Goal: Information Seeking & Learning: Learn about a topic

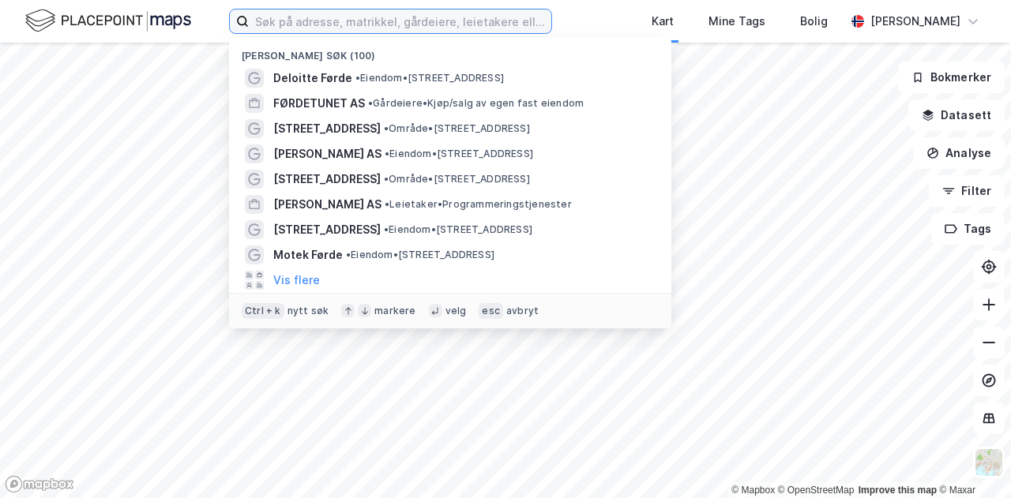
click at [329, 24] on input at bounding box center [400, 21] width 303 height 24
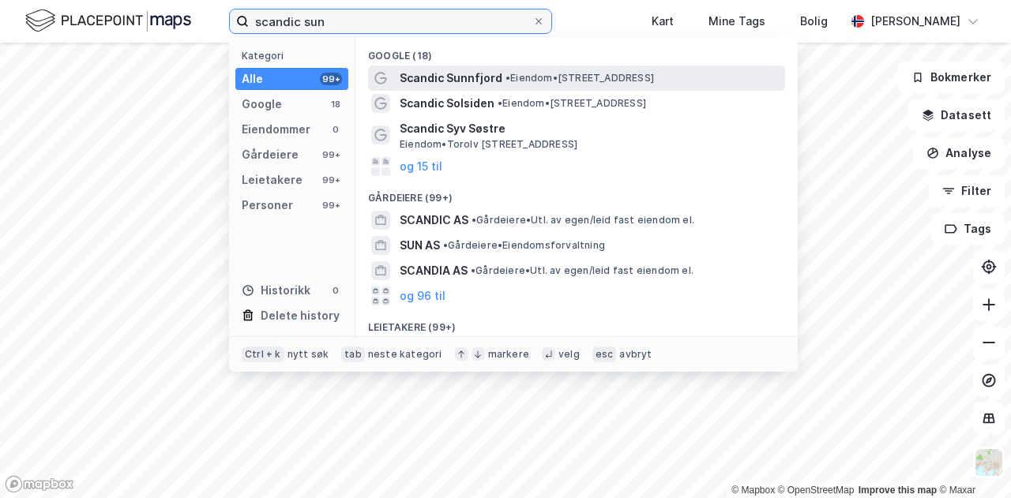
type input "scandic sun"
click at [474, 87] on span "Scandic Sunnfjord" at bounding box center [451, 78] width 103 height 19
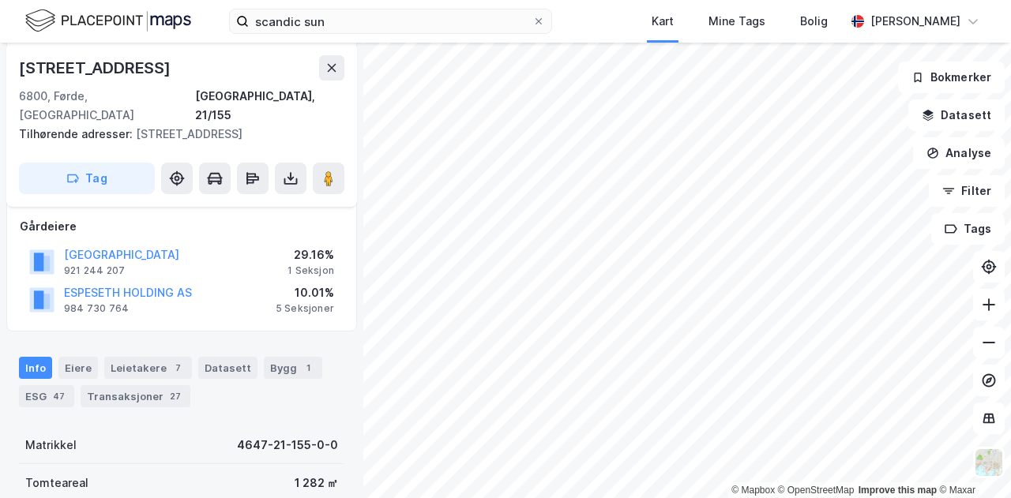
scroll to position [194, 0]
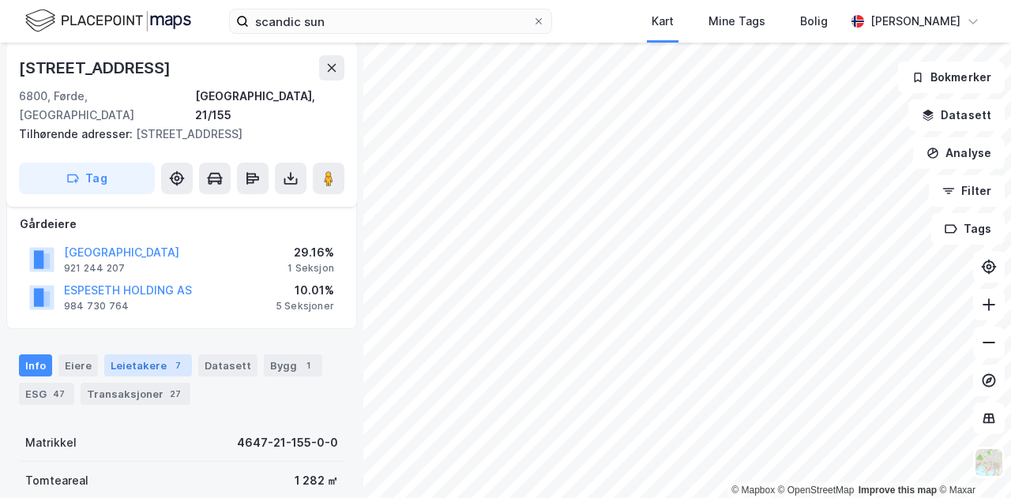
click at [170, 358] on div "7" at bounding box center [178, 366] width 16 height 16
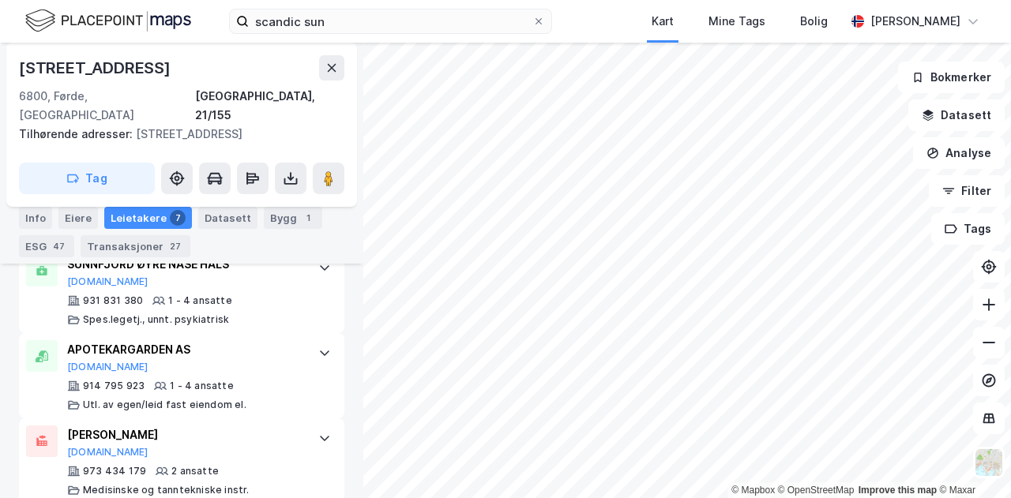
scroll to position [996, 0]
